Goal: Information Seeking & Learning: Learn about a topic

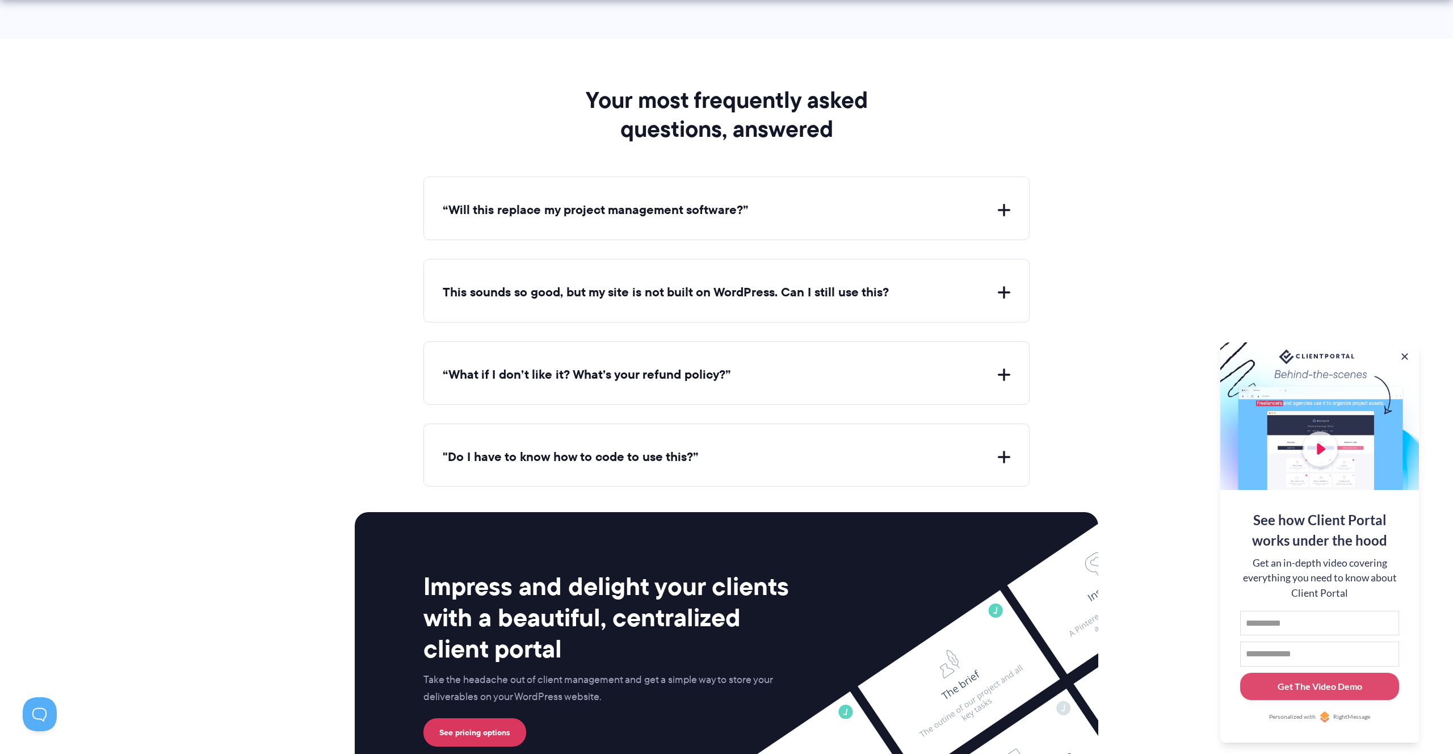
scroll to position [4070, 0]
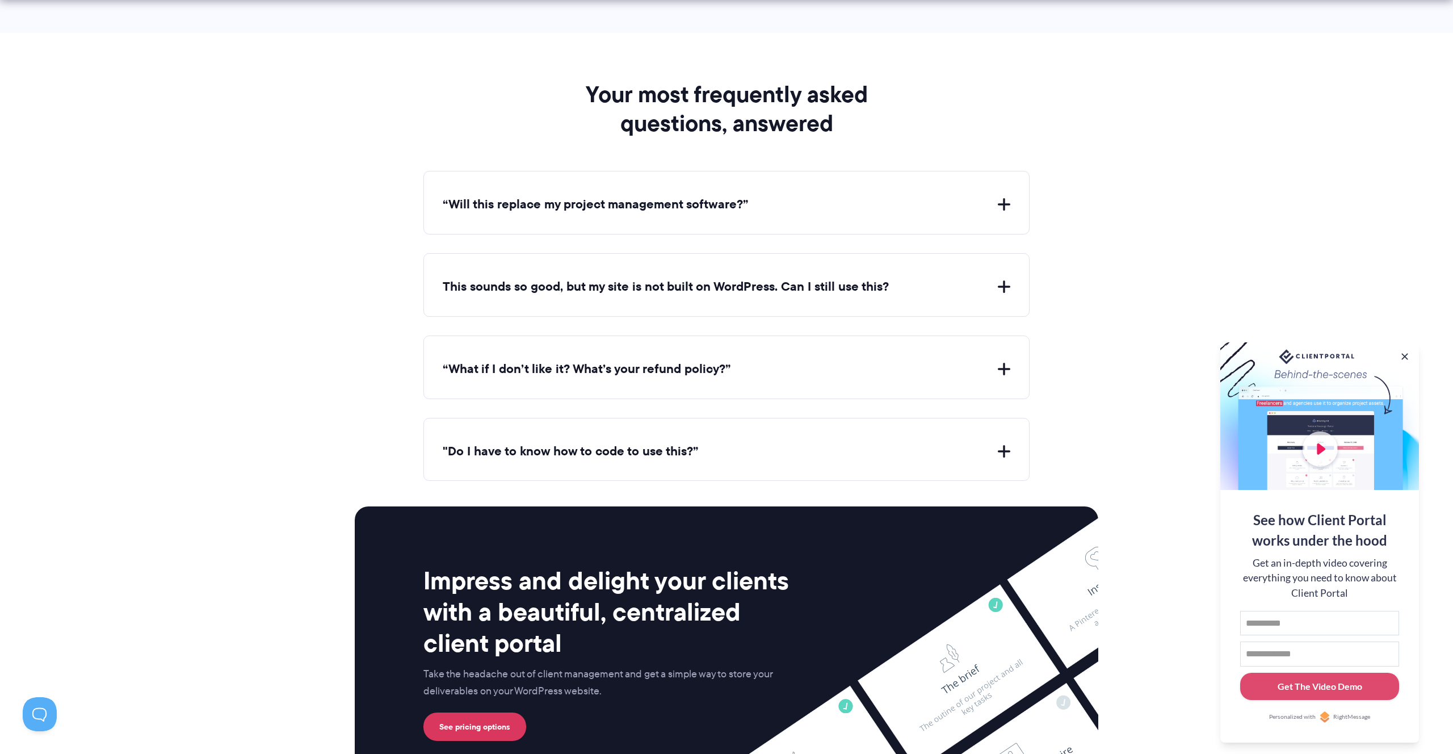
click at [625, 196] on button "“Will this replace my project management software?”" at bounding box center [727, 205] width 568 height 18
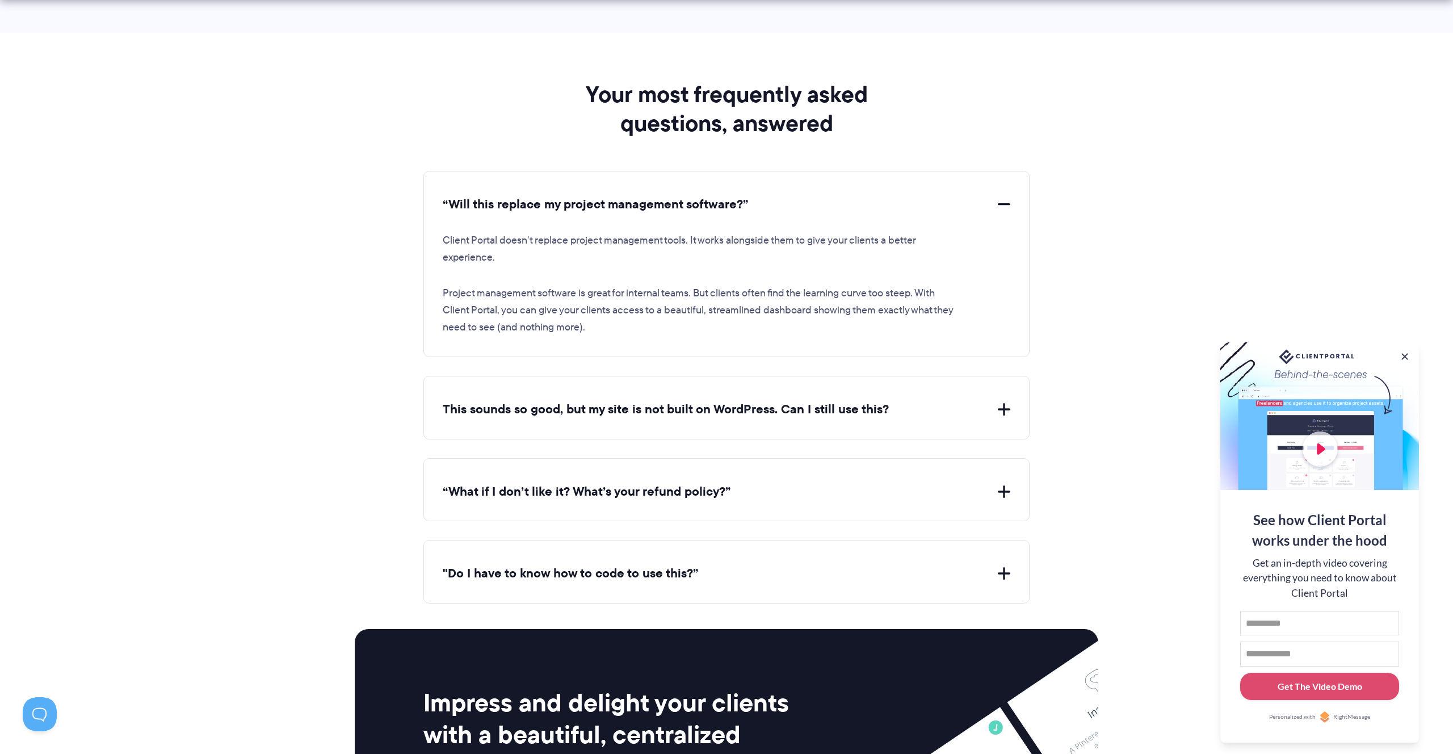
click at [625, 196] on button "“Will this replace my project management software?”" at bounding box center [727, 205] width 568 height 18
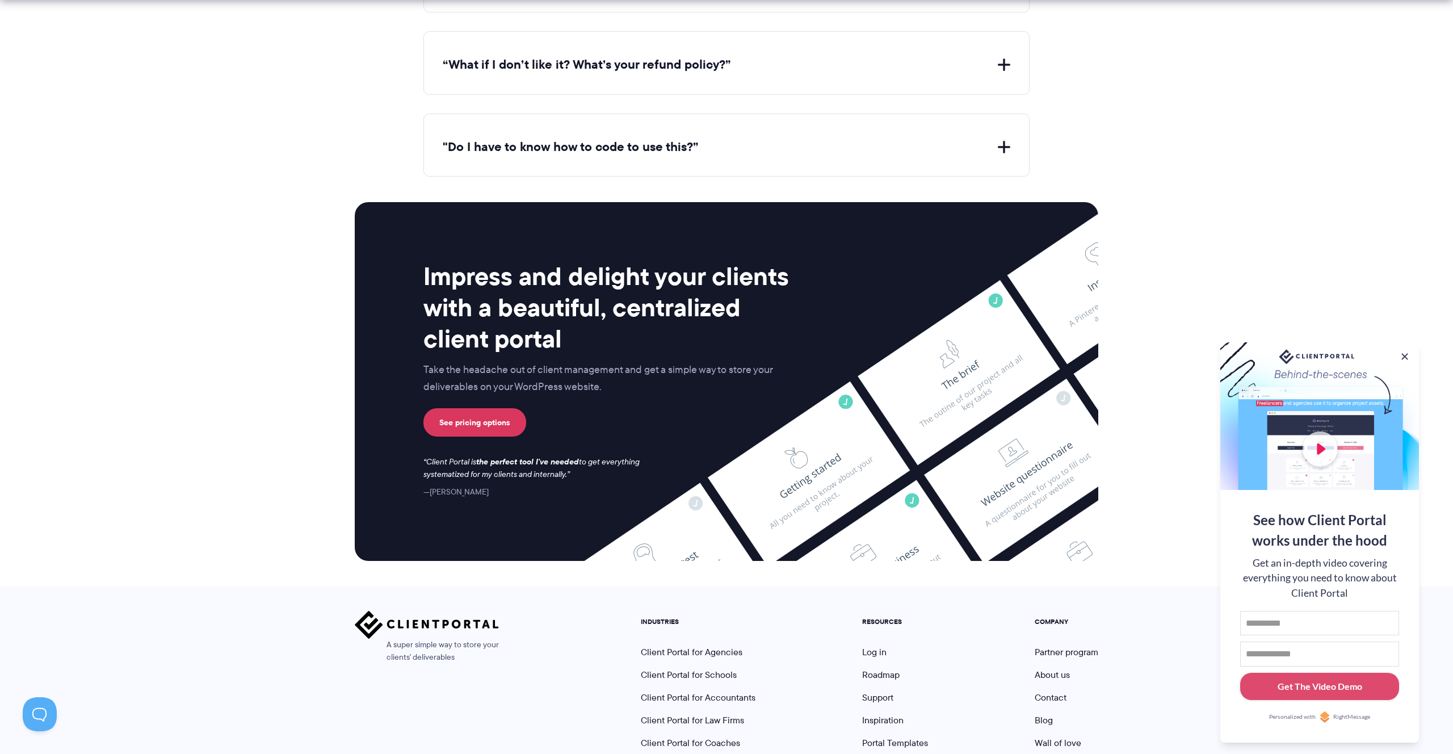
scroll to position [4455, 0]
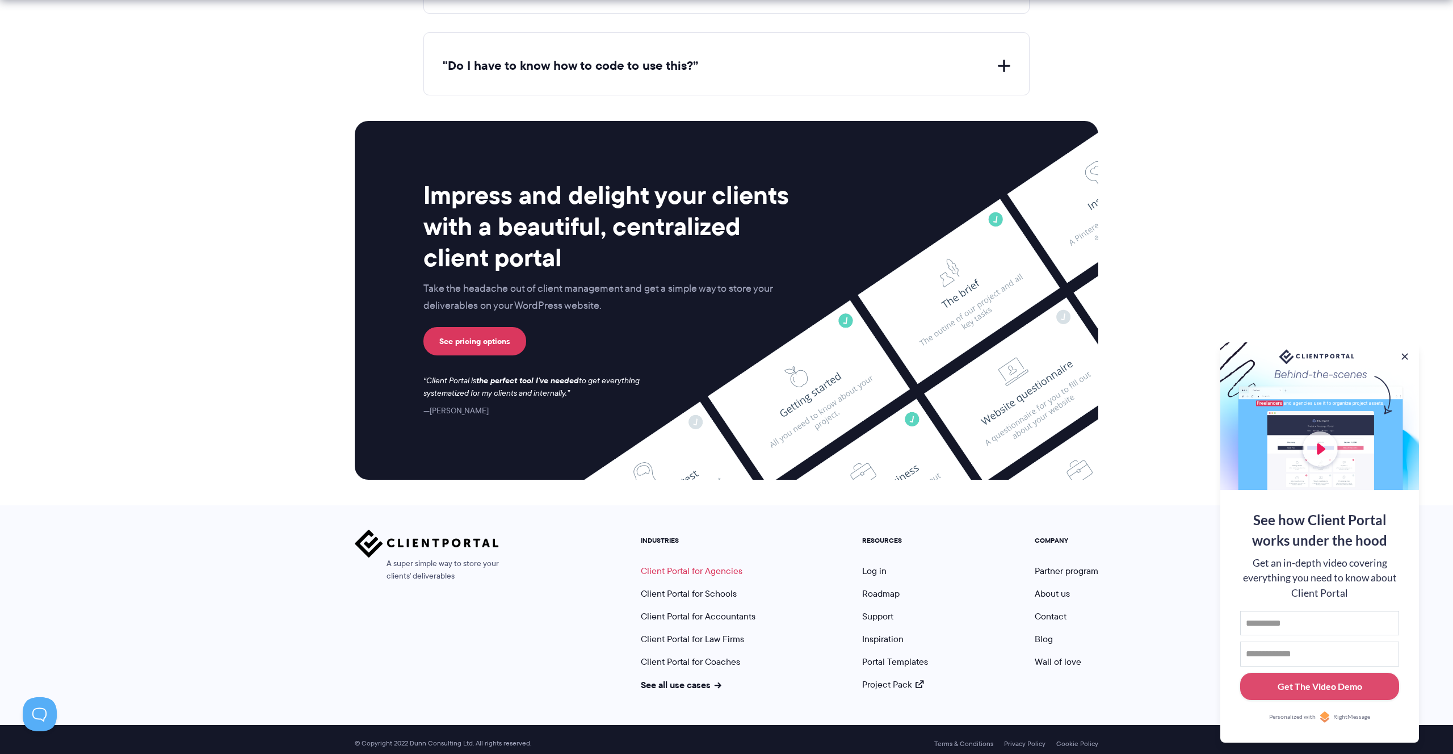
click at [722, 564] on link "Client Portal for Agencies" at bounding box center [692, 570] width 102 height 13
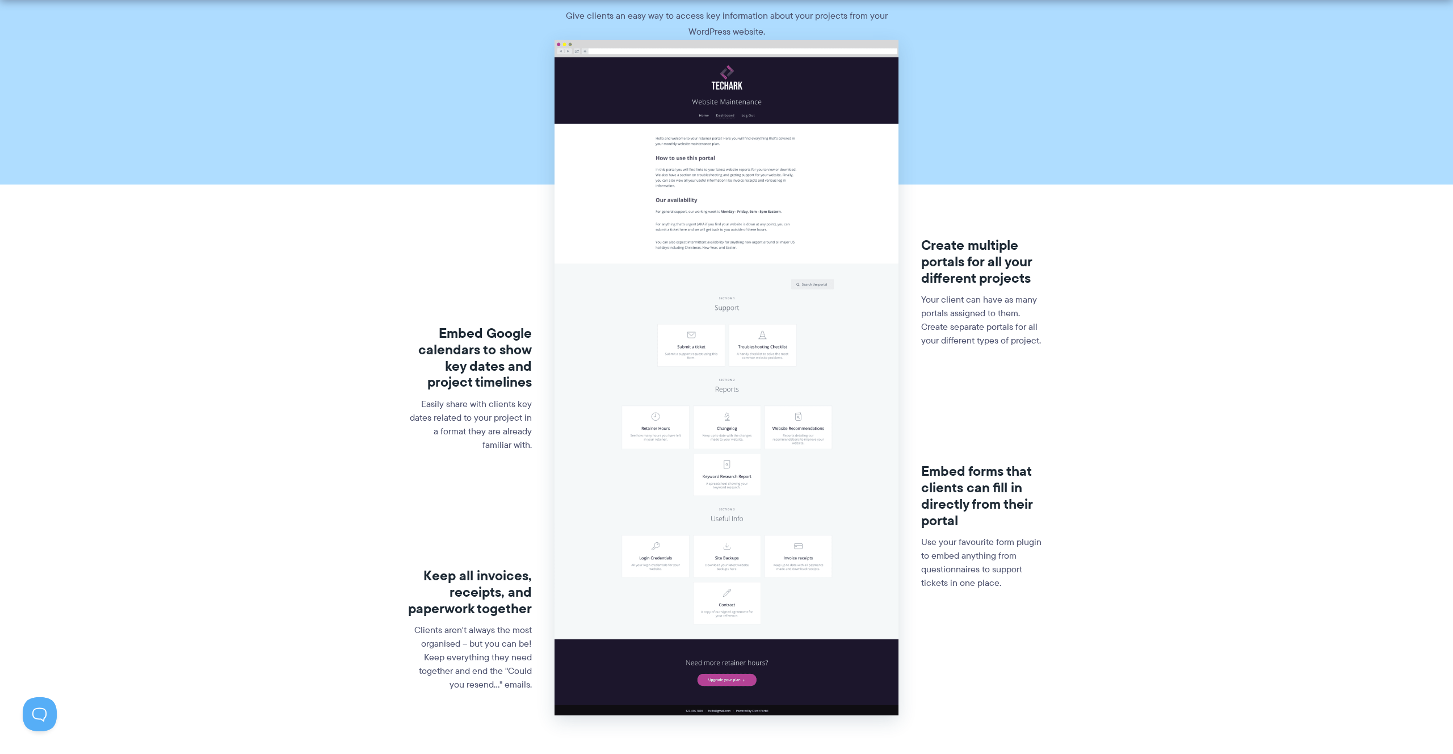
scroll to position [125, 0]
click at [771, 417] on img at bounding box center [725, 377] width 343 height 676
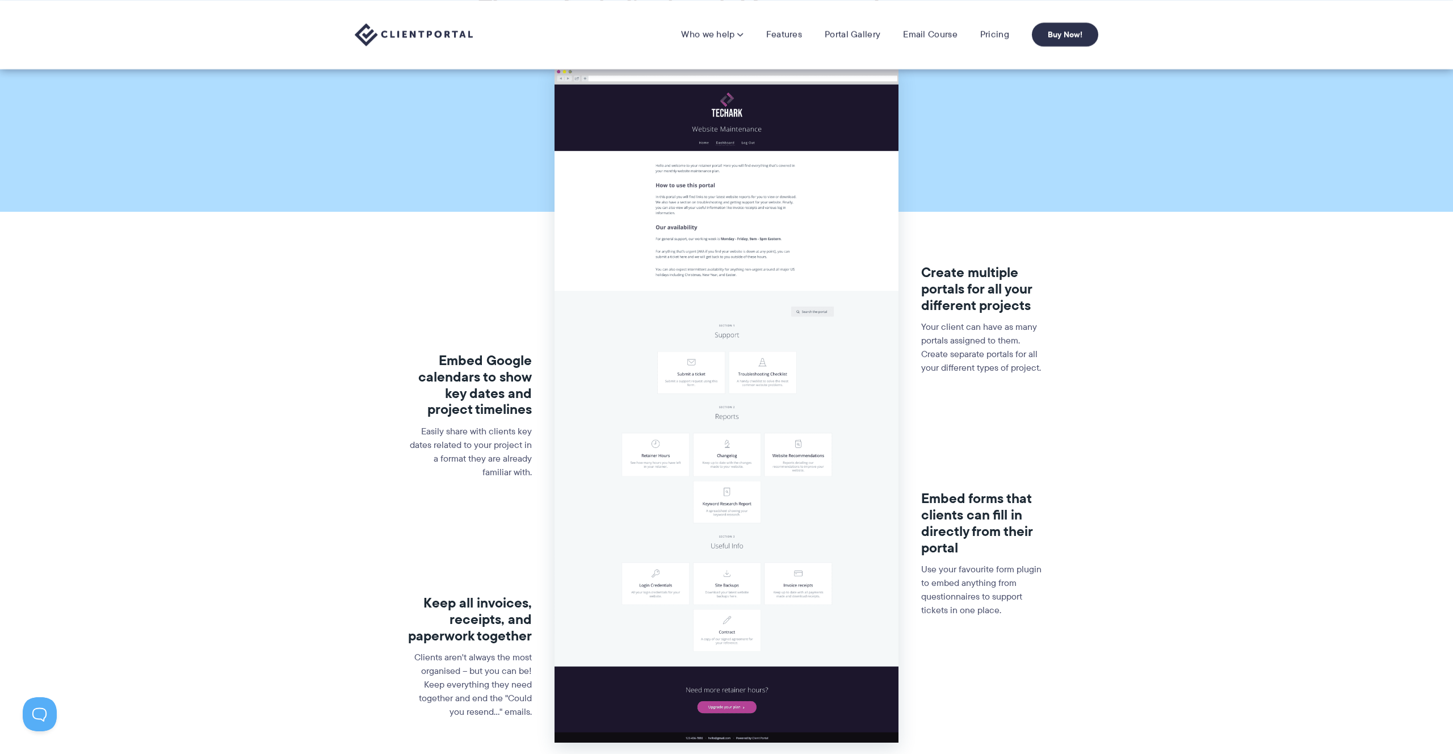
scroll to position [0, 0]
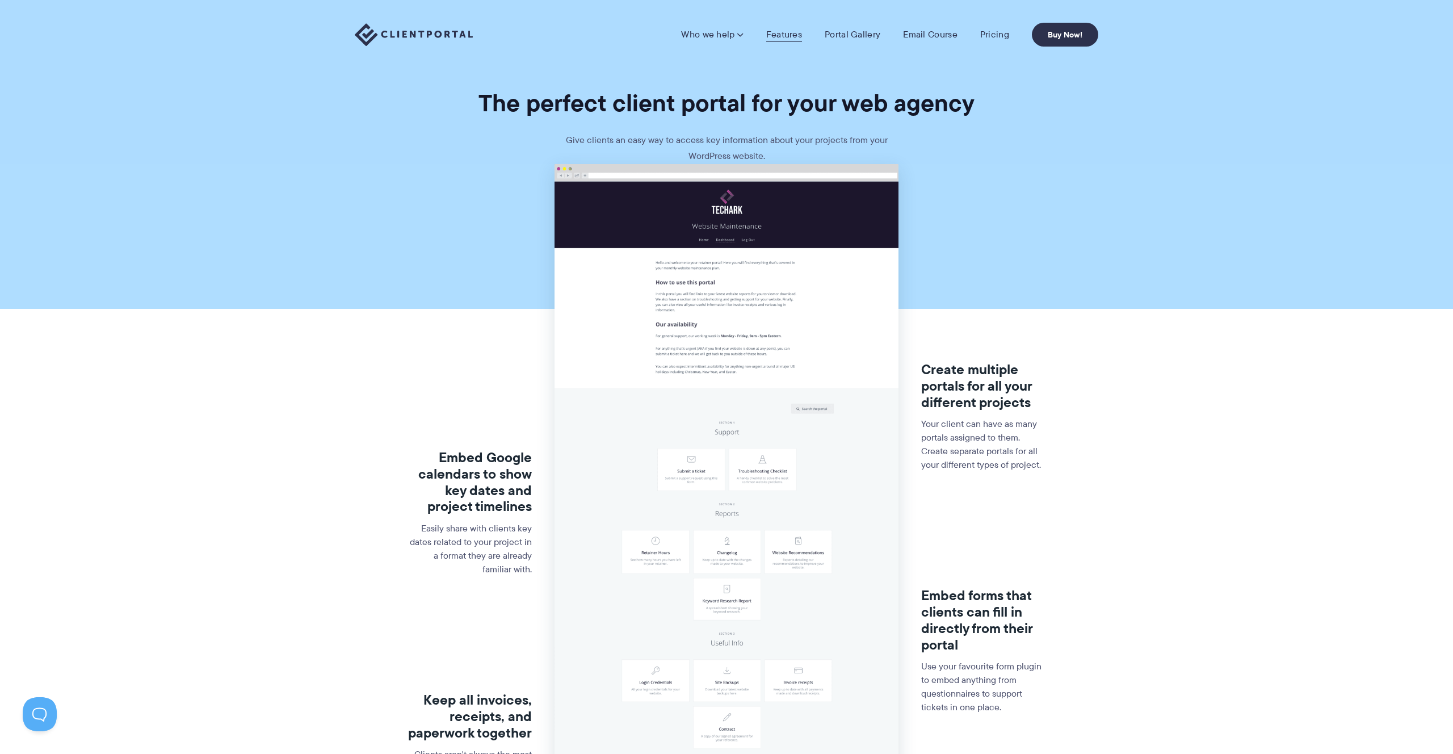
click at [791, 33] on link "Features" at bounding box center [784, 34] width 36 height 11
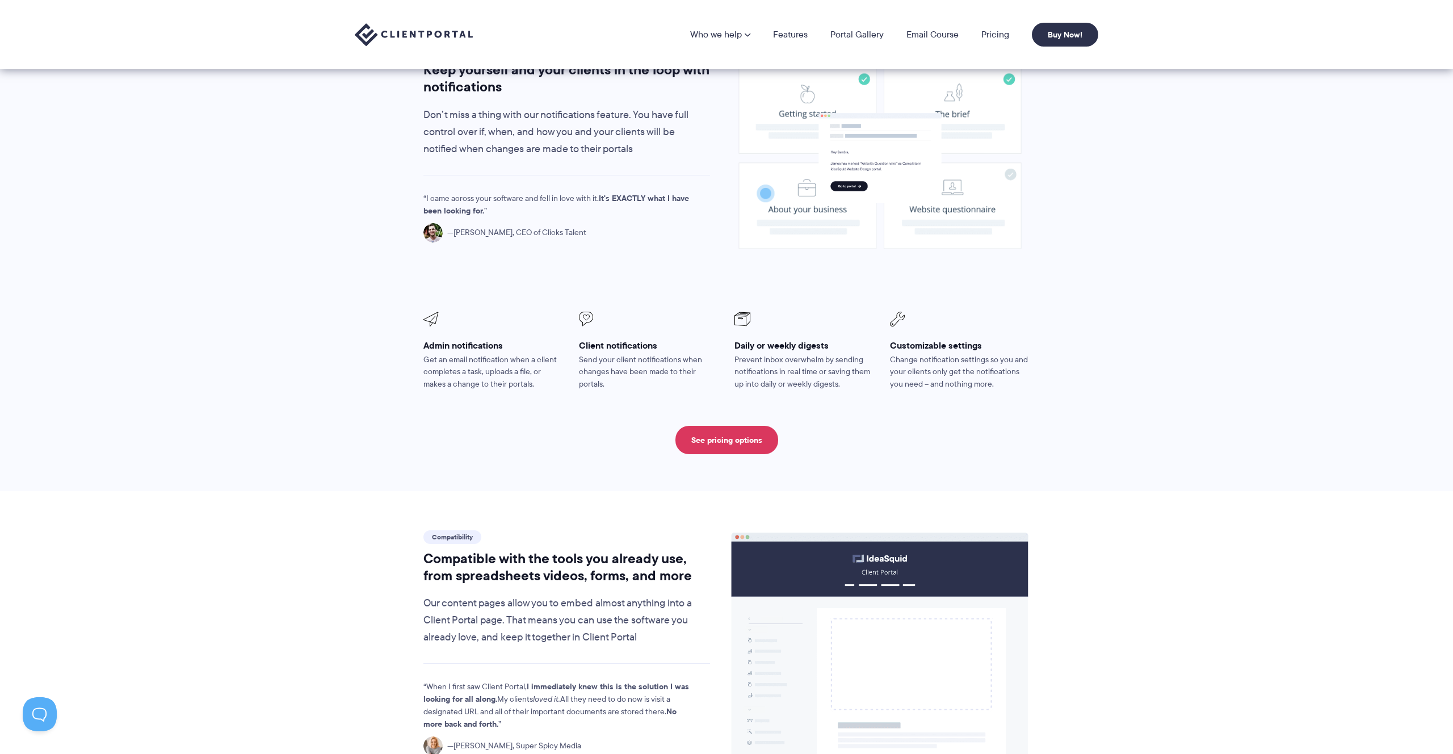
scroll to position [91, 0]
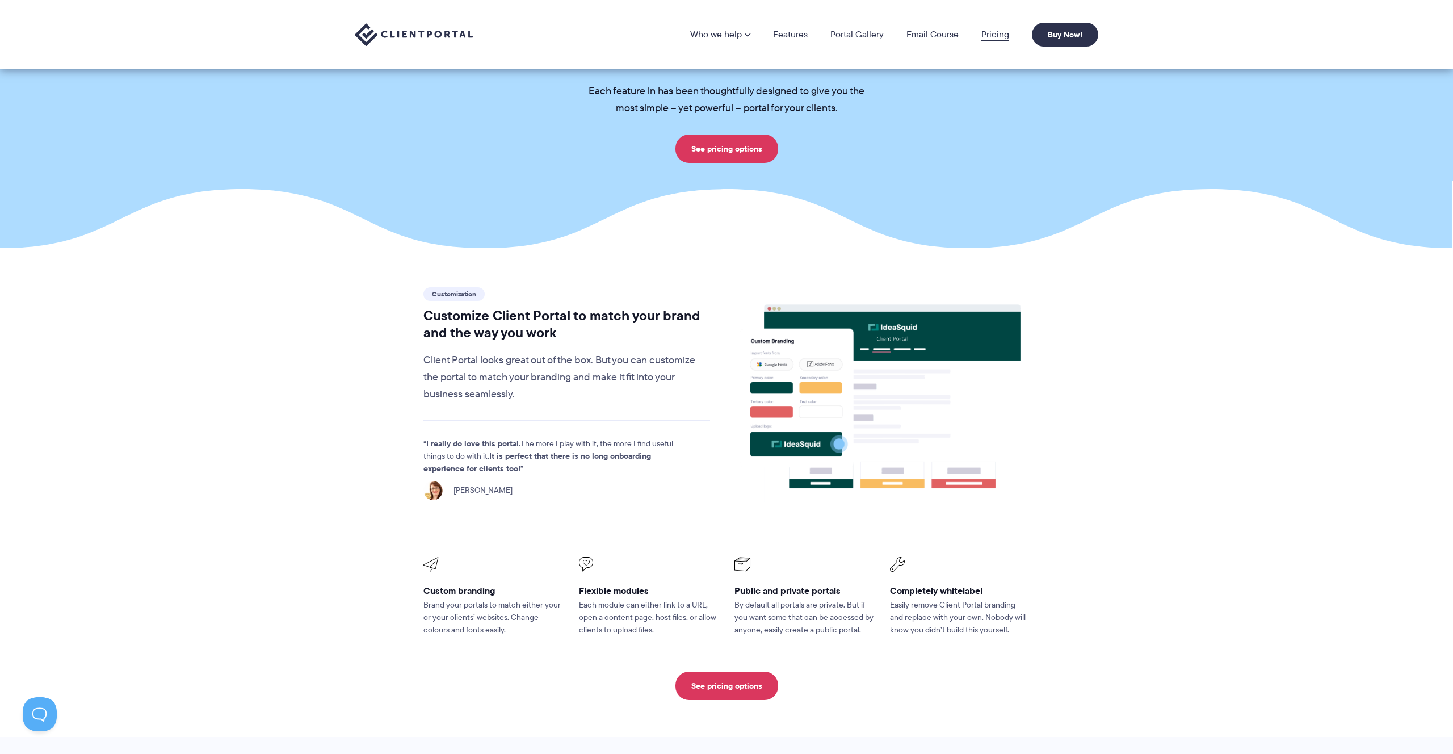
click at [1002, 32] on link "Pricing" at bounding box center [995, 34] width 28 height 9
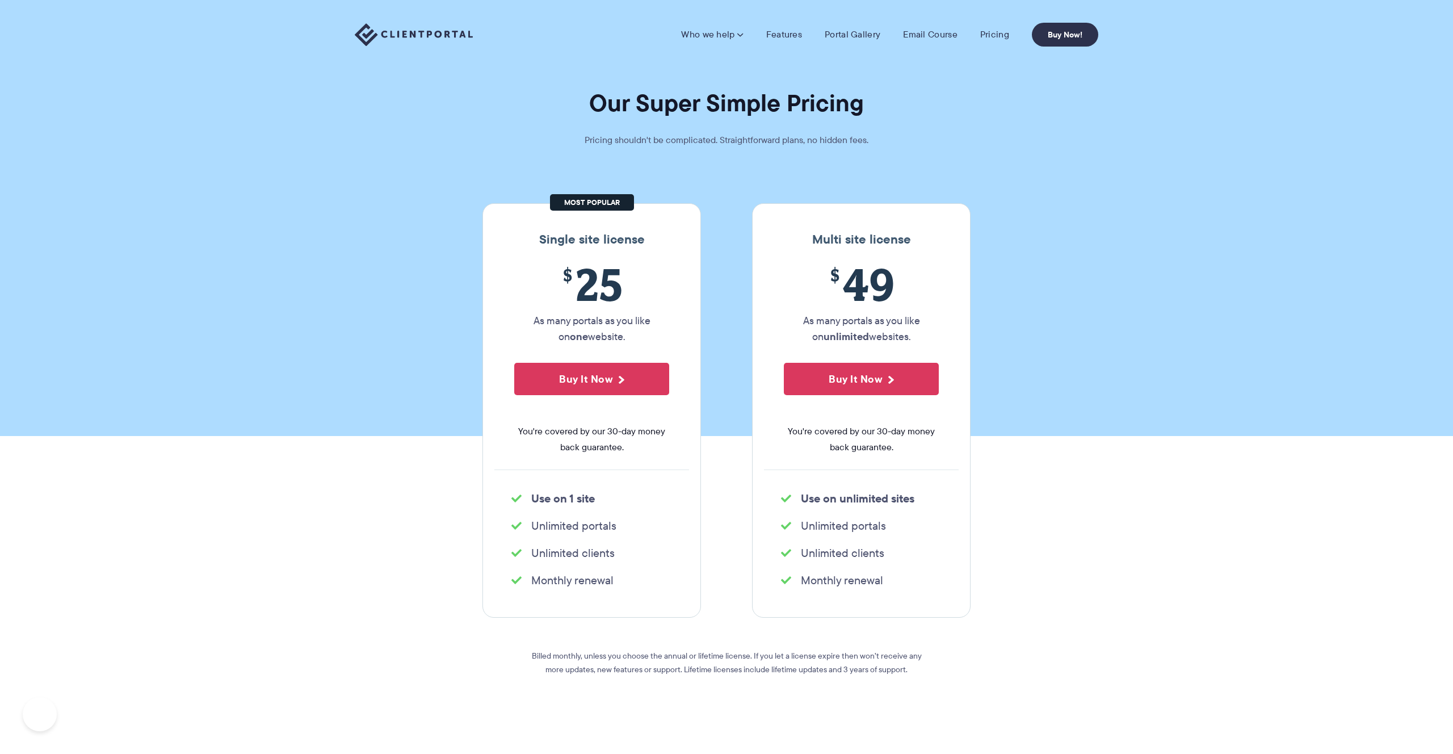
click at [405, 35] on img at bounding box center [414, 34] width 118 height 23
